Goal: Information Seeking & Learning: Learn about a topic

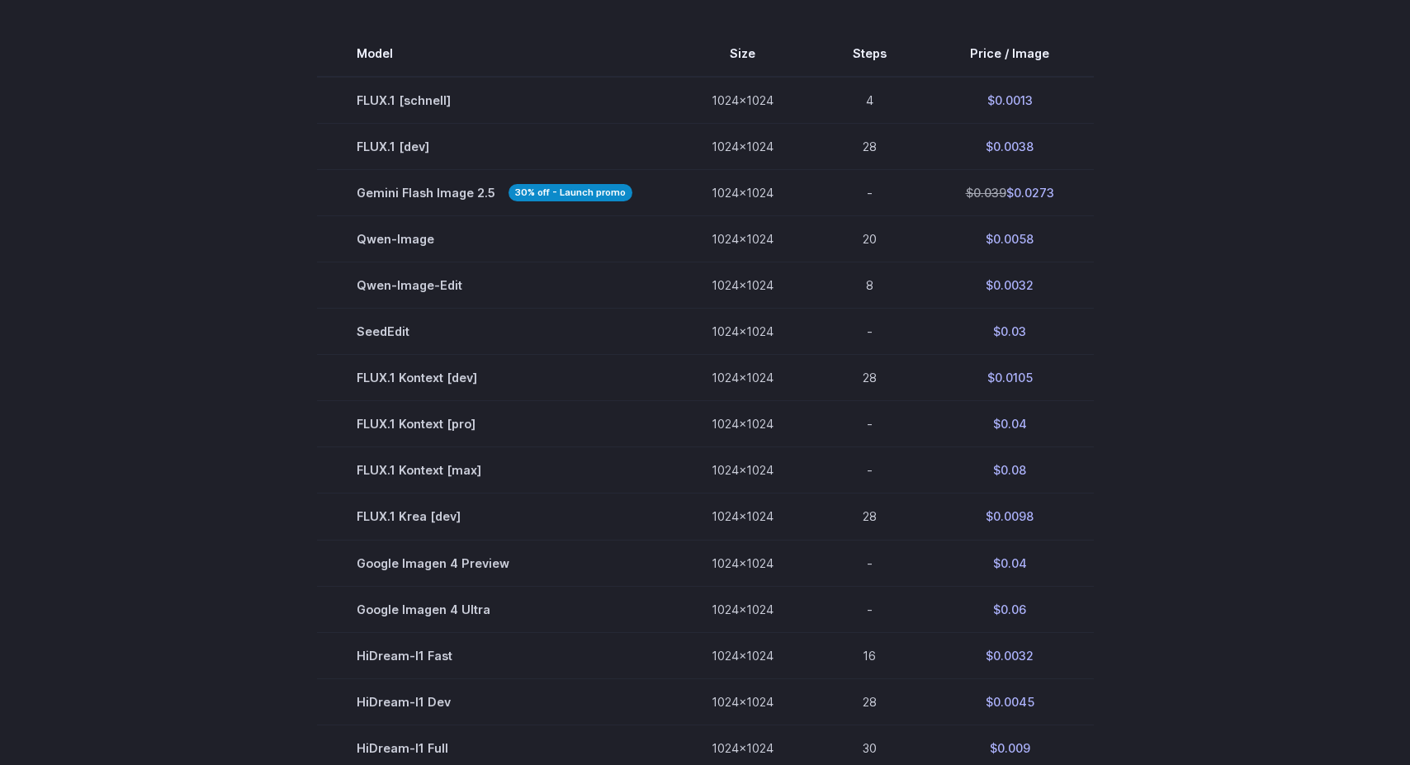
scroll to position [848, 0]
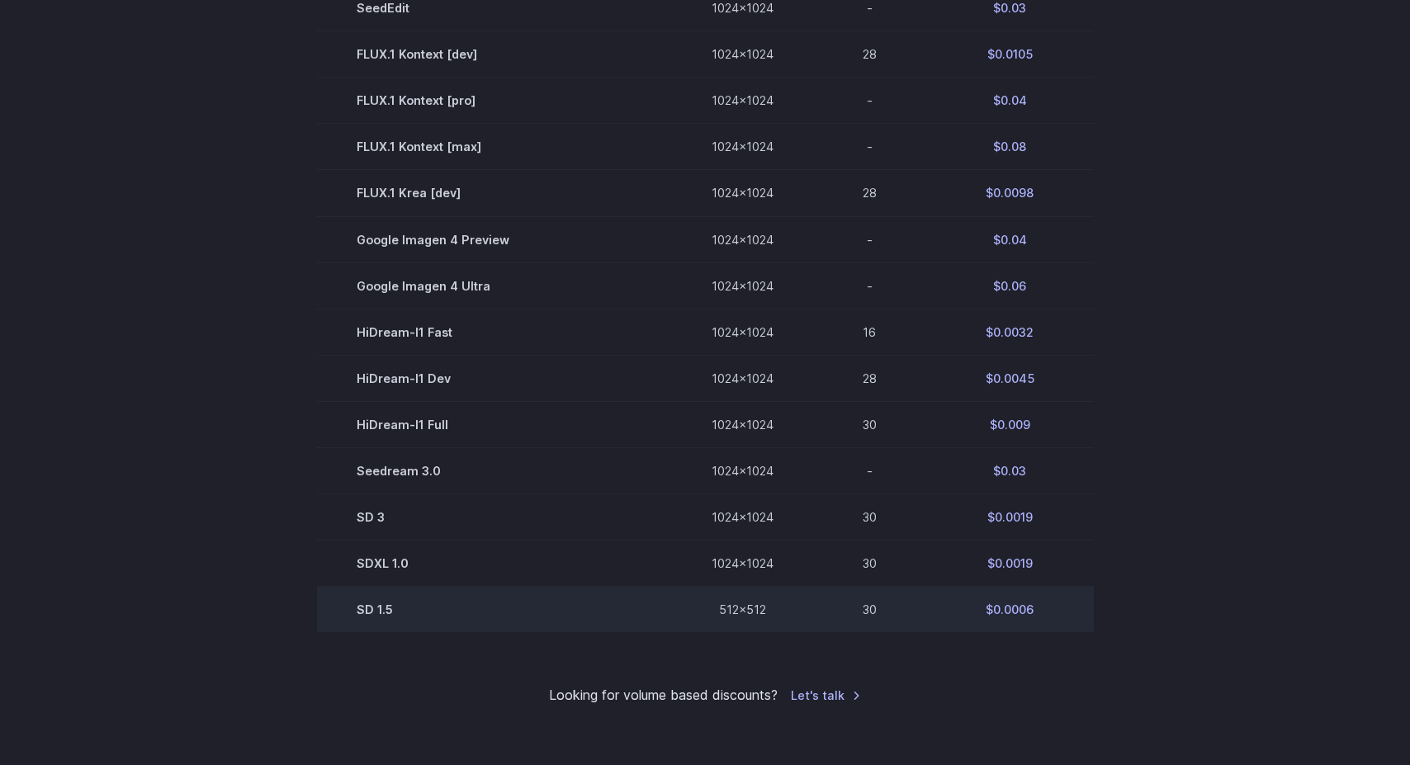
click at [376, 617] on td "SD 1.5" at bounding box center [494, 609] width 355 height 46
click at [363, 616] on td "SD 1.5" at bounding box center [494, 609] width 355 height 46
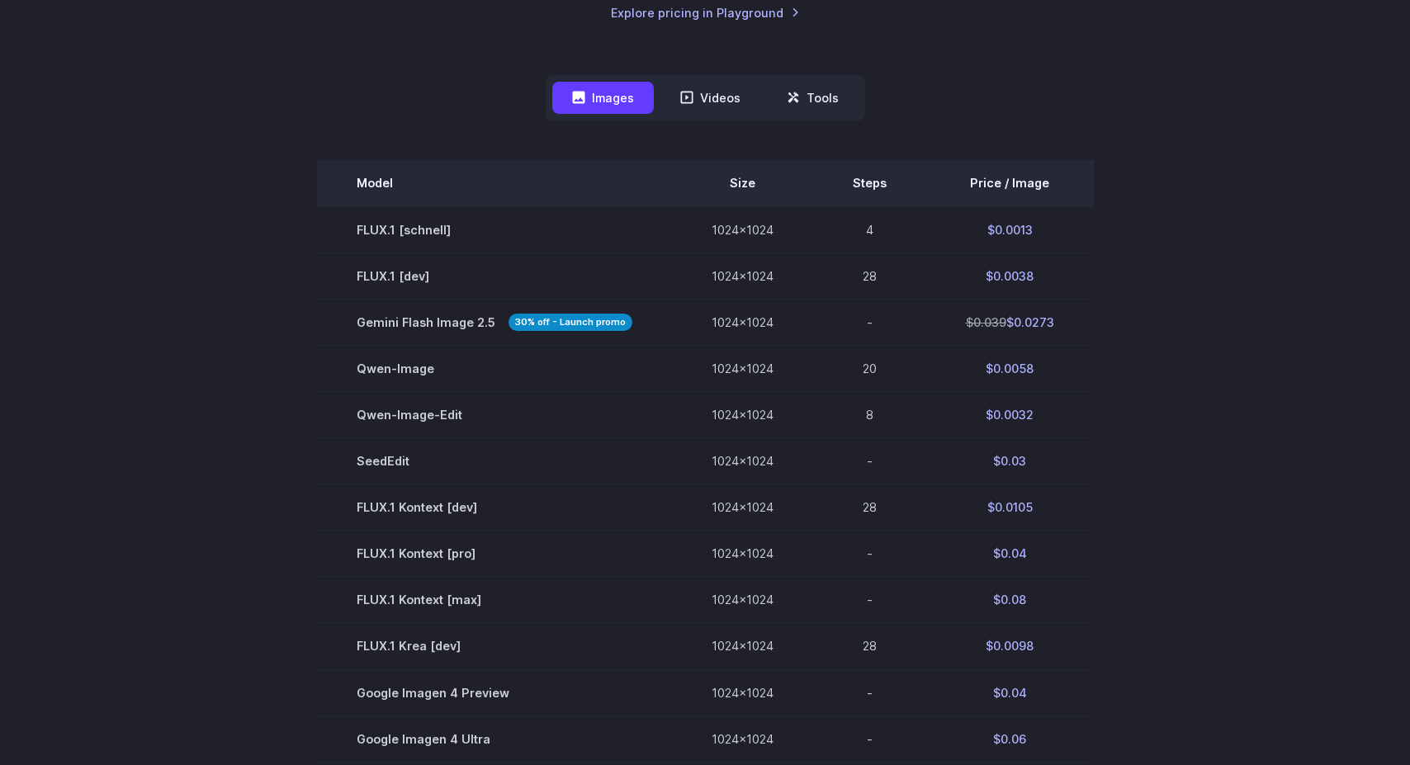
scroll to position [259, 0]
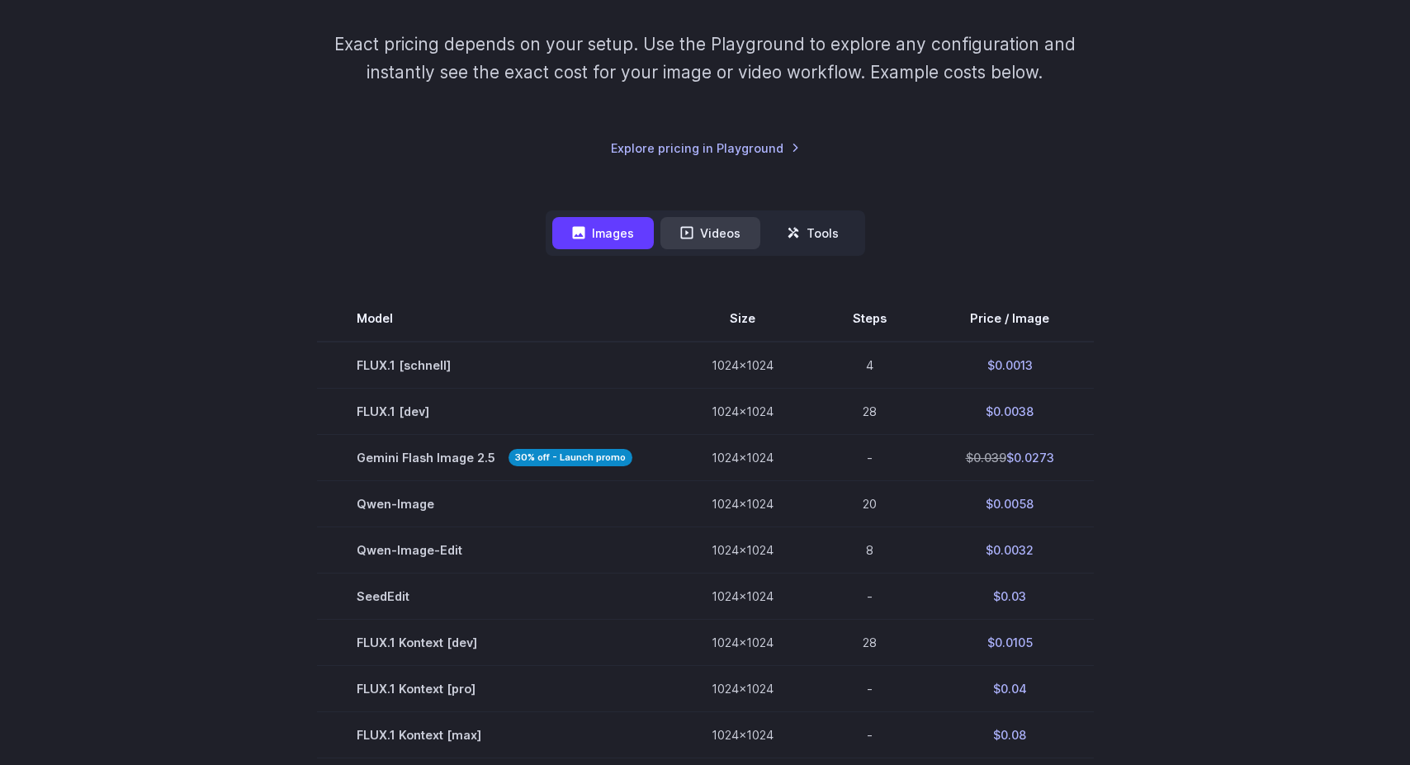
click at [714, 234] on button "Videos" at bounding box center [711, 233] width 100 height 32
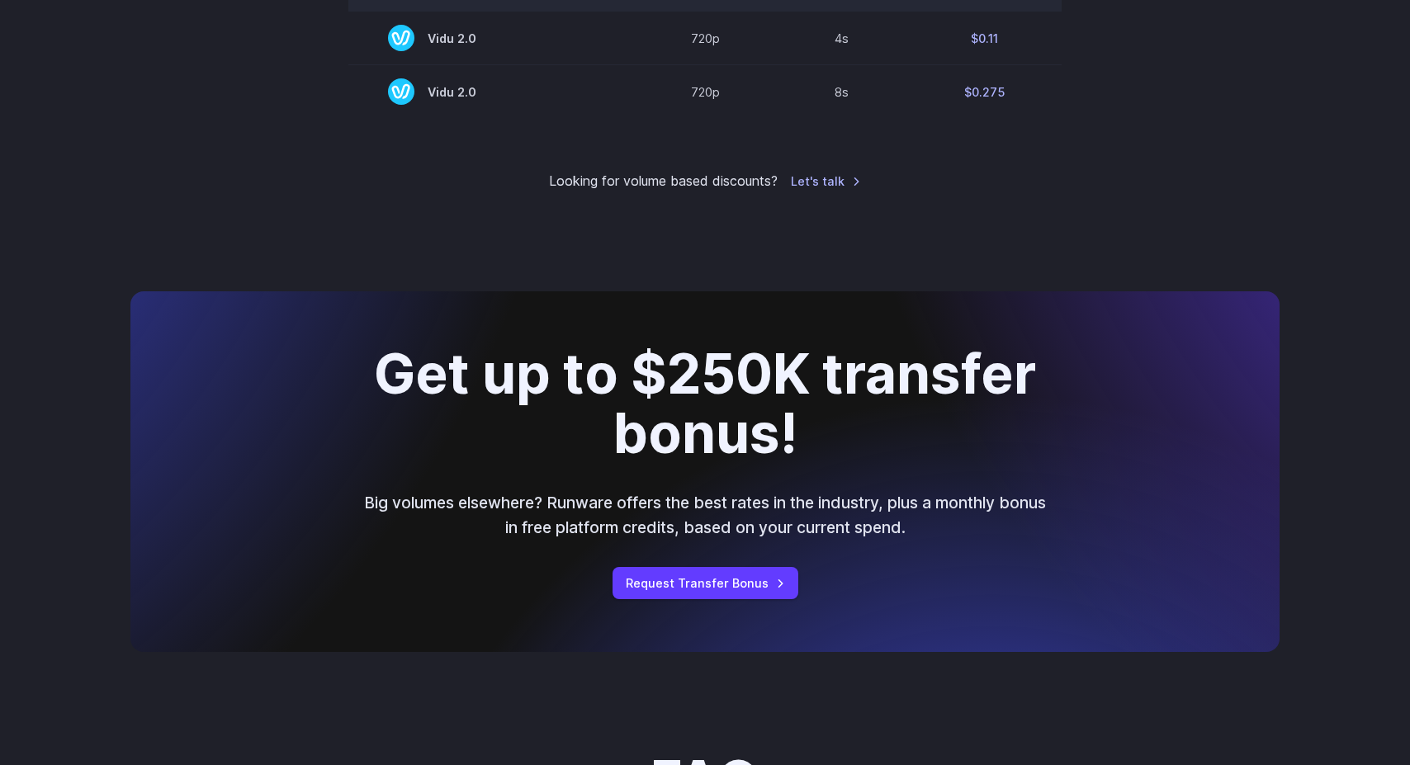
scroll to position [1435, 0]
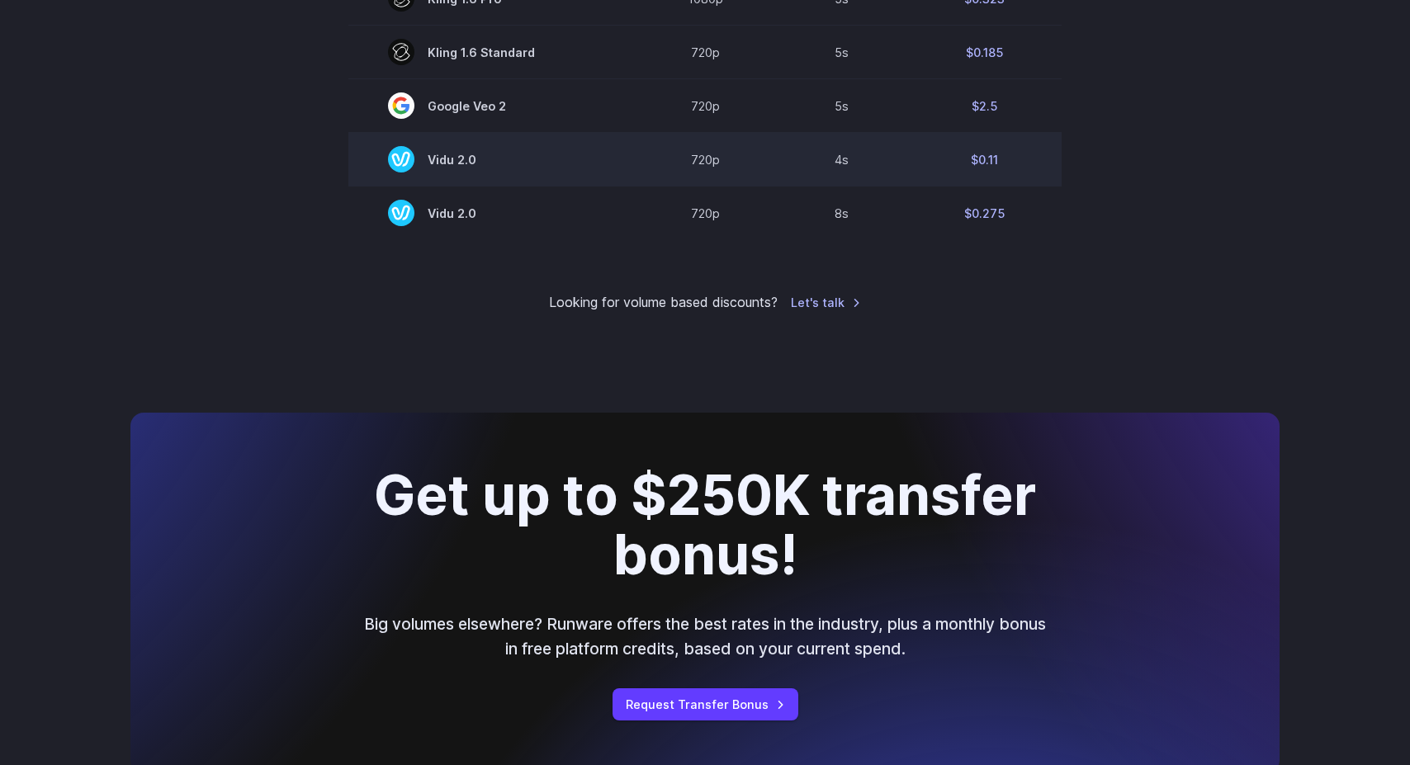
drag, startPoint x: 435, startPoint y: 160, endPoint x: 532, endPoint y: 163, distance: 96.6
click at [532, 163] on span "Vidu 2.0" at bounding box center [491, 159] width 206 height 26
click at [471, 165] on span "Vidu 2.0" at bounding box center [491, 159] width 206 height 26
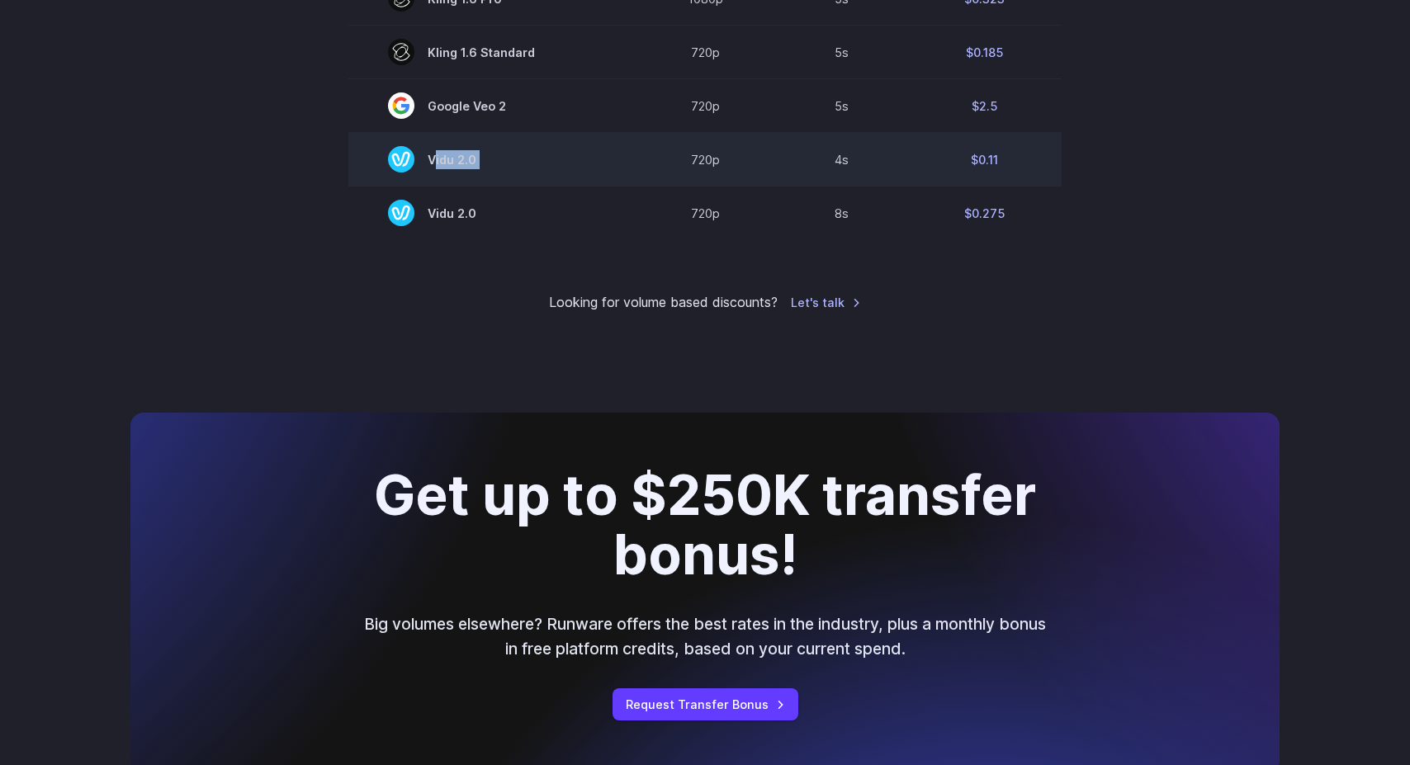
click at [471, 165] on span "Vidu 2.0" at bounding box center [491, 159] width 206 height 26
copy tr "Vidu 2.0"
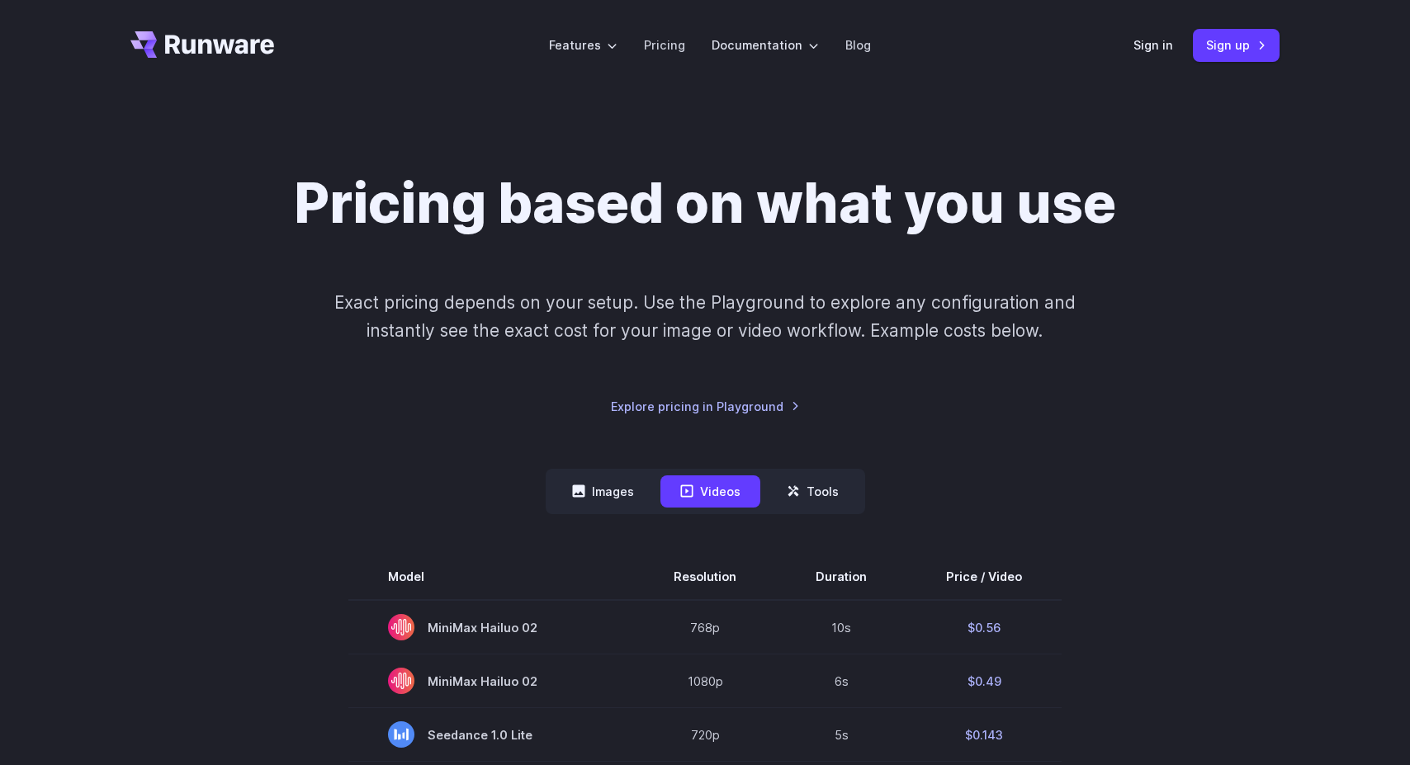
scroll to position [0, 0]
click at [1147, 48] on link "Sign in" at bounding box center [1154, 45] width 40 height 19
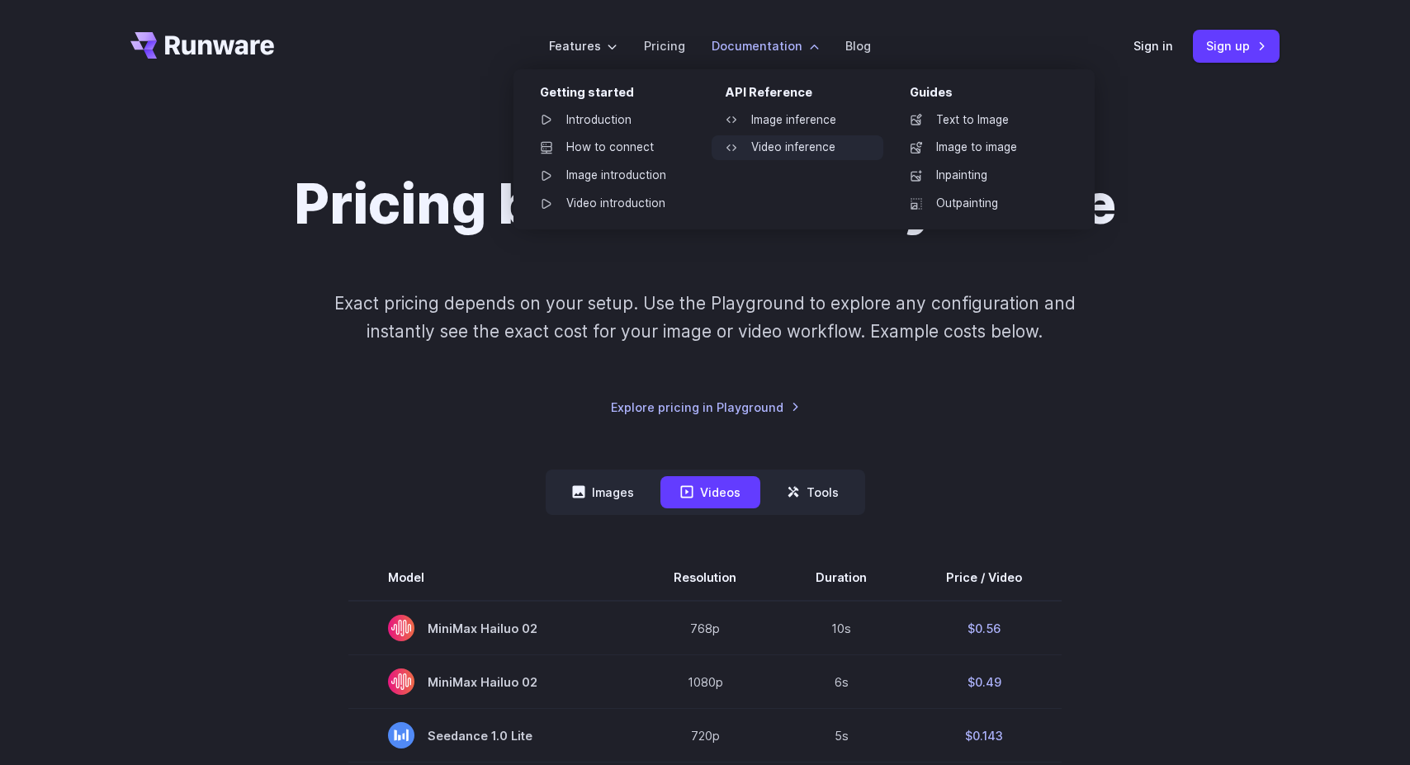
click at [773, 154] on link "Video inference" at bounding box center [798, 147] width 172 height 25
